Goal: Task Accomplishment & Management: Use online tool/utility

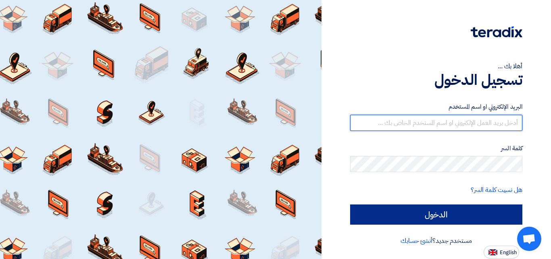
type input "[DOMAIN_NAME][EMAIL_ADDRESS][DOMAIN_NAME]"
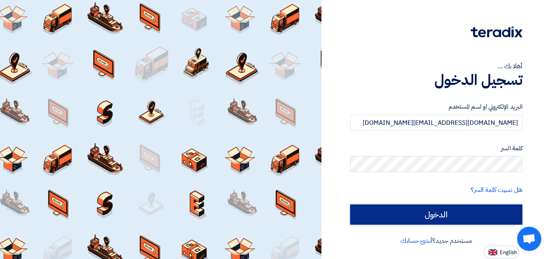
click at [408, 219] on input "الدخول" at bounding box center [436, 214] width 172 height 20
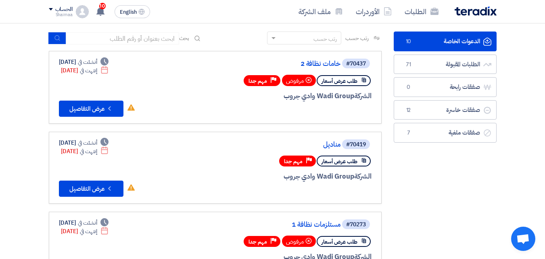
scroll to position [48, 0]
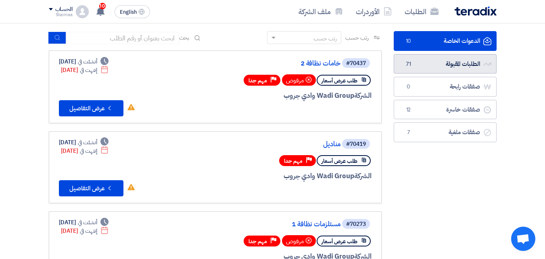
click at [419, 58] on link "الطلبات المقبولة الطلبات المقبولة 71" at bounding box center [445, 64] width 103 height 20
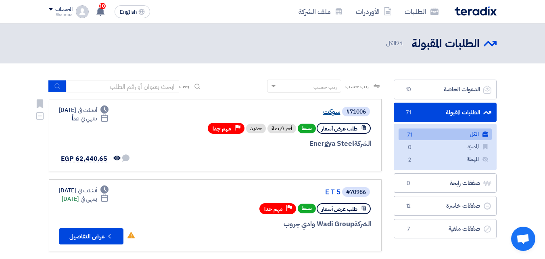
click at [331, 113] on link "سوكت" at bounding box center [259, 111] width 161 height 7
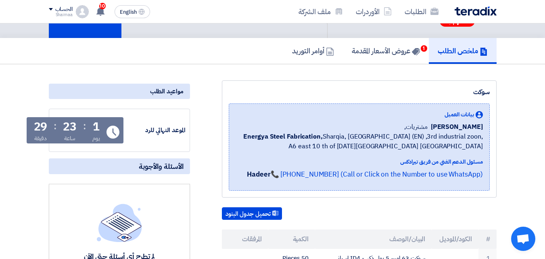
scroll to position [32, 0]
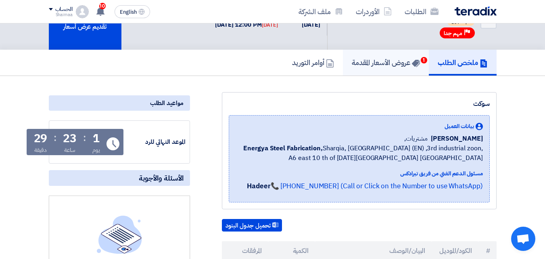
click at [367, 63] on h5 "عروض الأسعار المقدمة 1" at bounding box center [386, 62] width 68 height 9
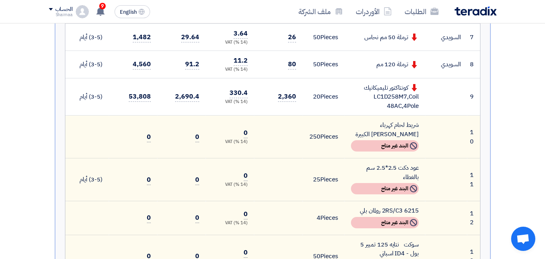
scroll to position [524, 0]
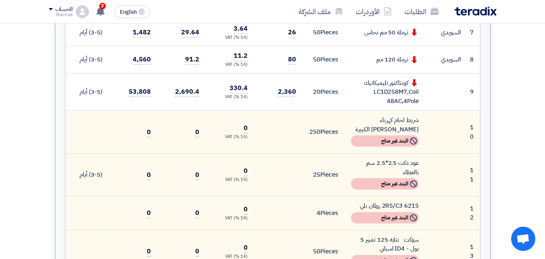
click at [365, 142] on div "Not Available البند غير متاح" at bounding box center [385, 140] width 68 height 11
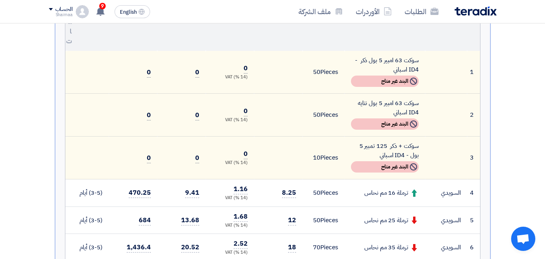
scroll to position [0, 0]
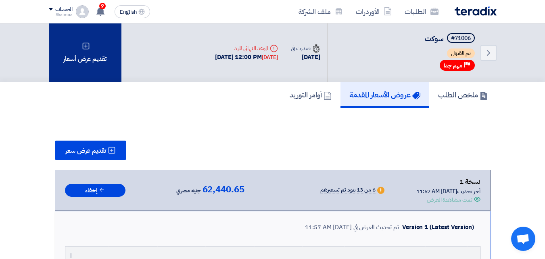
click at [91, 64] on div "تقديم عرض أسعار" at bounding box center [85, 52] width 73 height 58
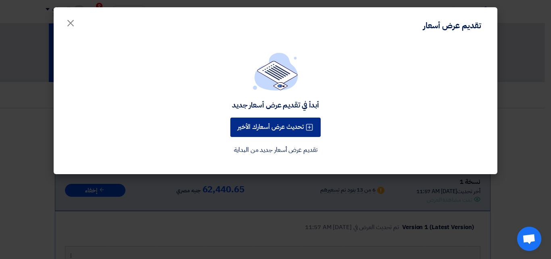
click at [311, 134] on button "تحديث عرض أسعارك الأخير" at bounding box center [275, 126] width 90 height 19
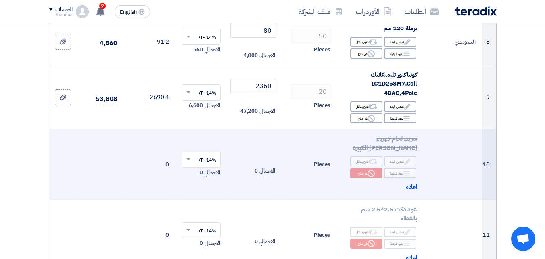
scroll to position [524, 0]
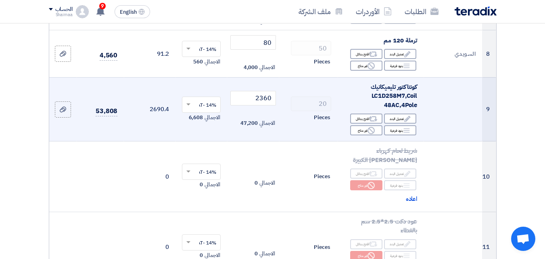
drag, startPoint x: 342, startPoint y: 131, endPoint x: 345, endPoint y: 135, distance: 5.2
click at [345, 135] on td "كونتاكتور تليميكانيك LC1D258M7,Coil 48AC,4Pole Edit تعديل البند Alternative اقت…" at bounding box center [381, 109] width 86 height 64
